Goal: Task Accomplishment & Management: Manage account settings

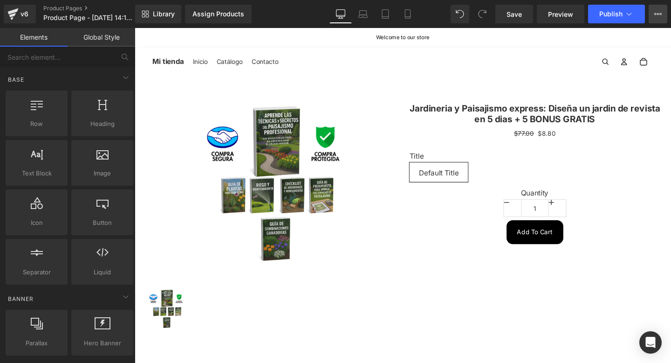
click at [659, 12] on icon at bounding box center [657, 13] width 7 height 7
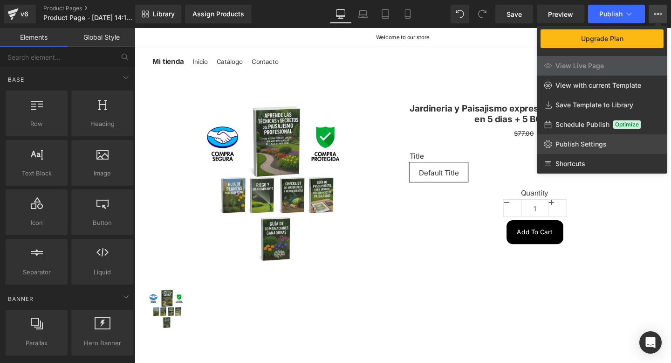
click at [580, 147] on span "Publish Settings" at bounding box center [581, 144] width 51 height 8
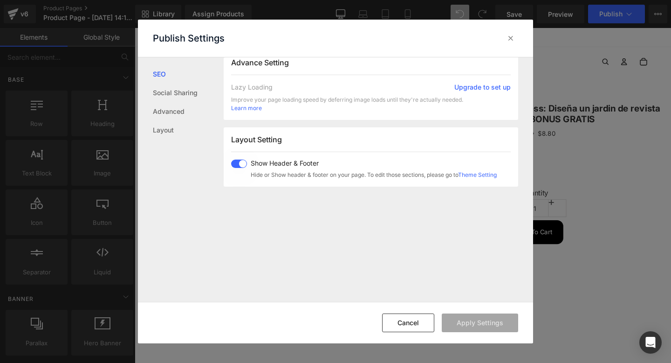
scroll to position [233, 0]
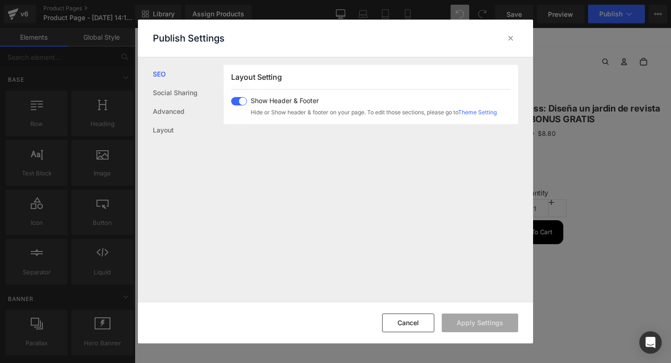
click at [240, 100] on span at bounding box center [239, 101] width 16 height 8
click at [460, 322] on button "Apply Settings" at bounding box center [480, 322] width 76 height 19
click at [506, 40] on div at bounding box center [510, 38] width 15 height 15
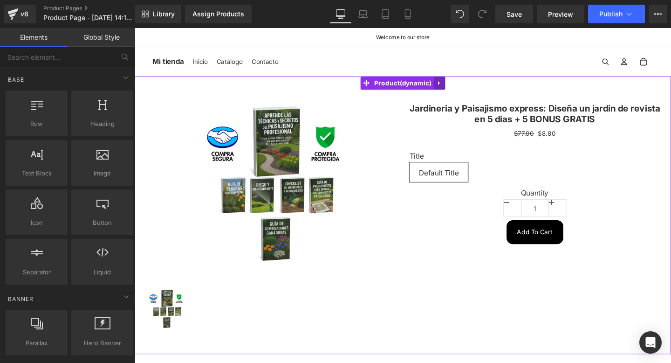
click at [453, 88] on icon at bounding box center [454, 86] width 2 height 4
click at [456, 91] on link at bounding box center [461, 86] width 12 height 14
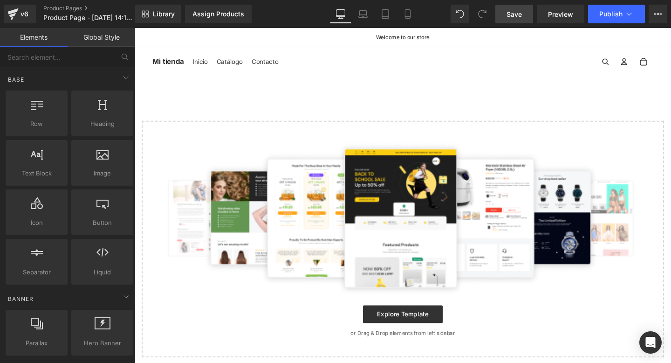
click at [516, 19] on link "Save" at bounding box center [514, 14] width 38 height 19
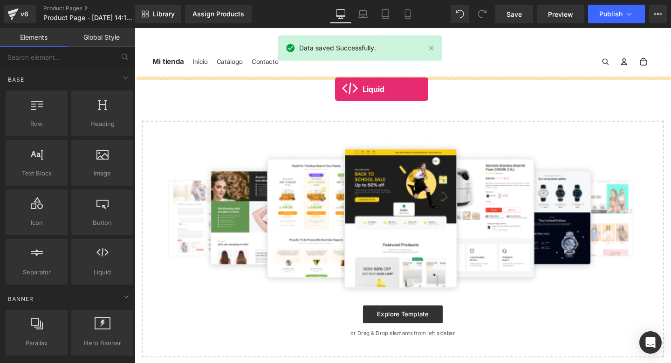
drag, startPoint x: 243, startPoint y: 288, endPoint x: 345, endPoint y: 92, distance: 221.2
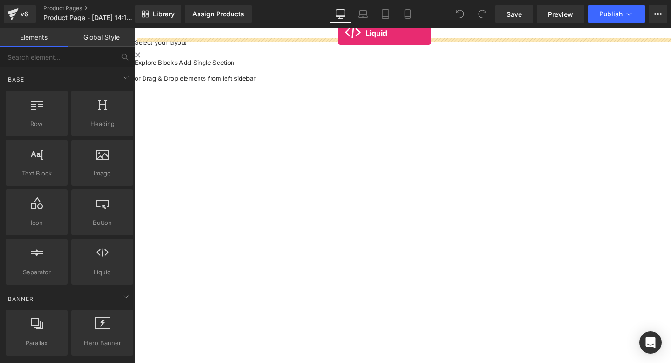
drag, startPoint x: 103, startPoint y: 252, endPoint x: 343, endPoint y: 20, distance: 333.5
click at [343, 20] on div "Liquid You are previewing how the will restyle your page. You can not edit Elem…" at bounding box center [335, 189] width 671 height 378
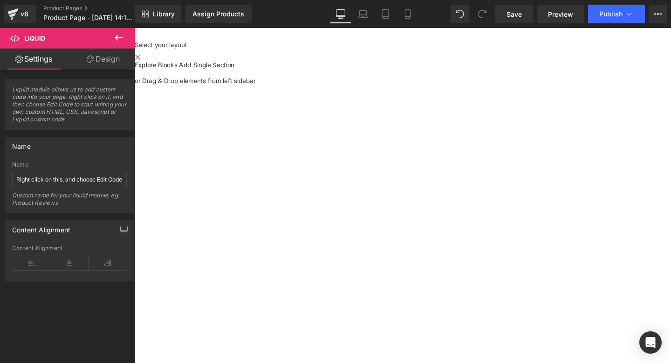
click at [262, 41] on div "Liquid" at bounding box center [417, 39] width 564 height 2
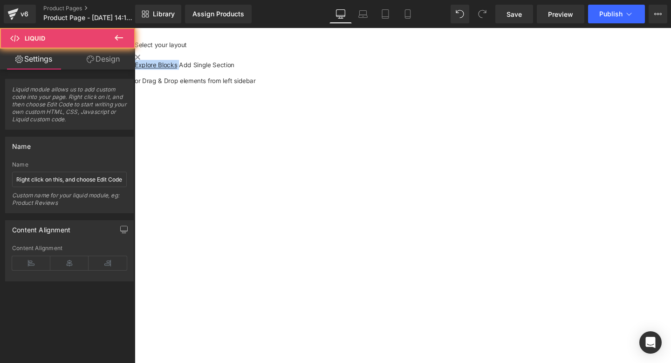
click at [262, 41] on div "Liquid" at bounding box center [417, 39] width 564 height 2
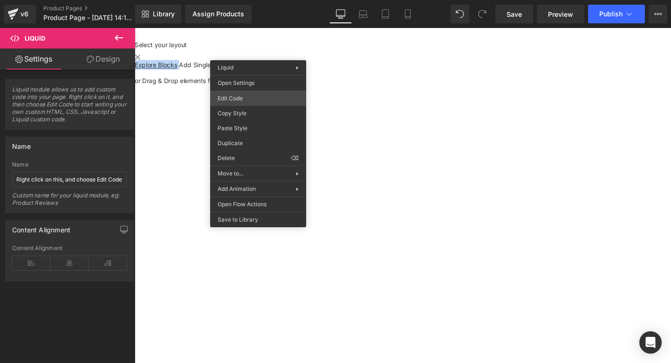
click at [238, 0] on div "Liquid You are previewing how the will restyle your page. You can not edit Elem…" at bounding box center [335, 0] width 671 height 0
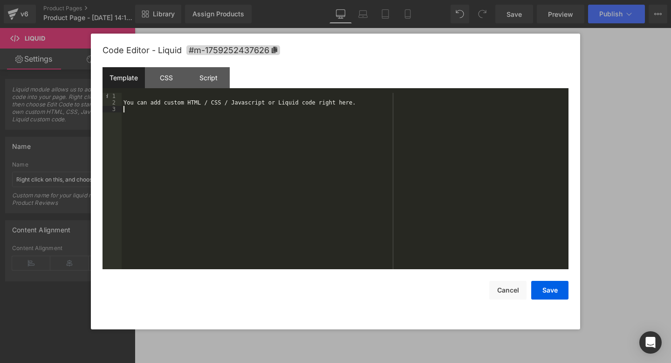
drag, startPoint x: 180, startPoint y: 150, endPoint x: 147, endPoint y: 91, distance: 67.6
click at [147, 91] on div "Template CSS Script Data 1 2 3 You can add custom HTML / CSS / Javascript or Li…" at bounding box center [336, 168] width 466 height 202
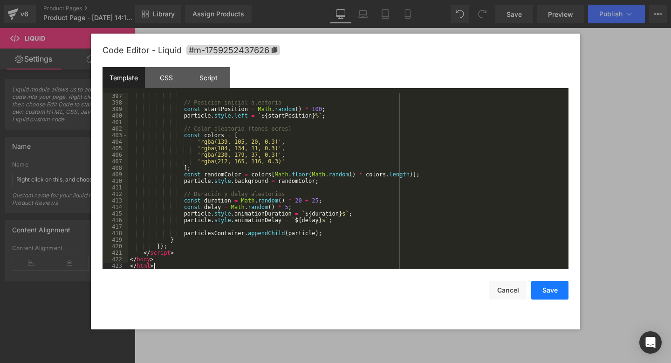
click at [545, 286] on button "Save" at bounding box center [549, 290] width 37 height 19
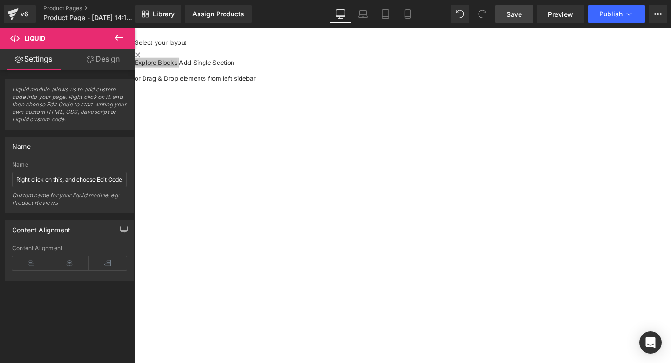
click at [508, 14] on span "Save" at bounding box center [514, 14] width 15 height 10
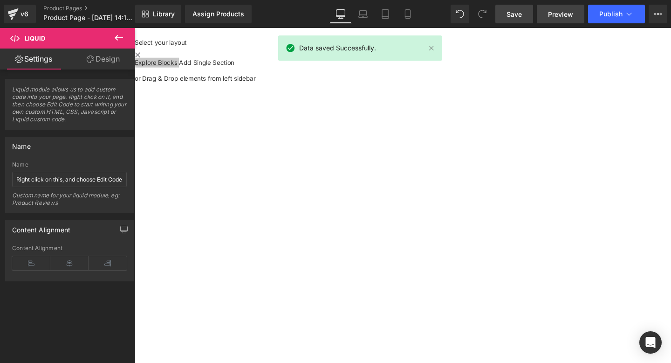
click at [547, 13] on link "Preview" at bounding box center [561, 14] width 48 height 19
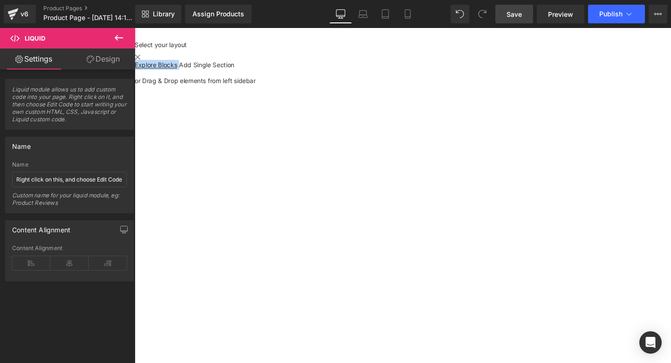
click at [135, 28] on icon at bounding box center [135, 28] width 0 height 0
